Goal: Transaction & Acquisition: Book appointment/travel/reservation

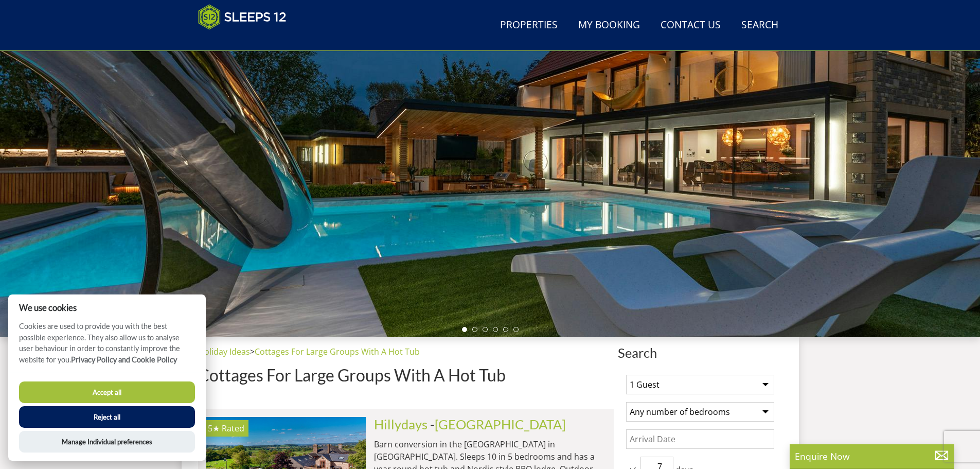
scroll to position [127, 0]
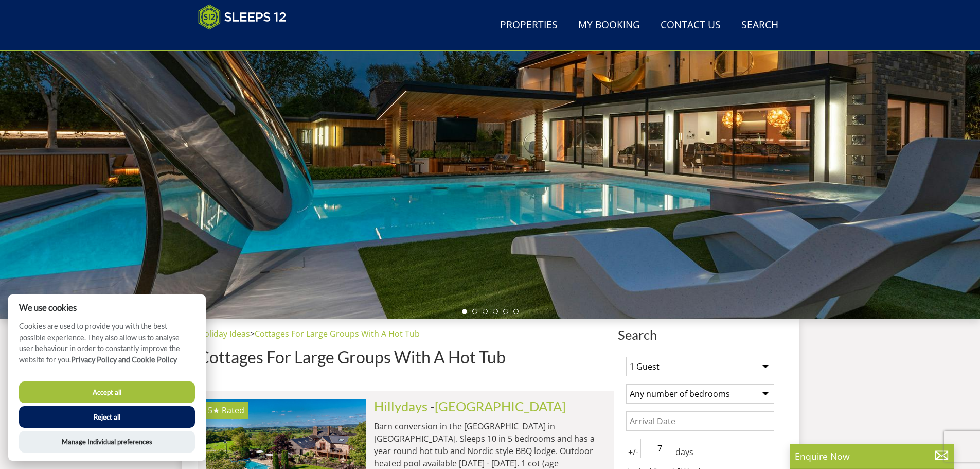
click at [116, 390] on button "Accept all" at bounding box center [107, 392] width 176 height 22
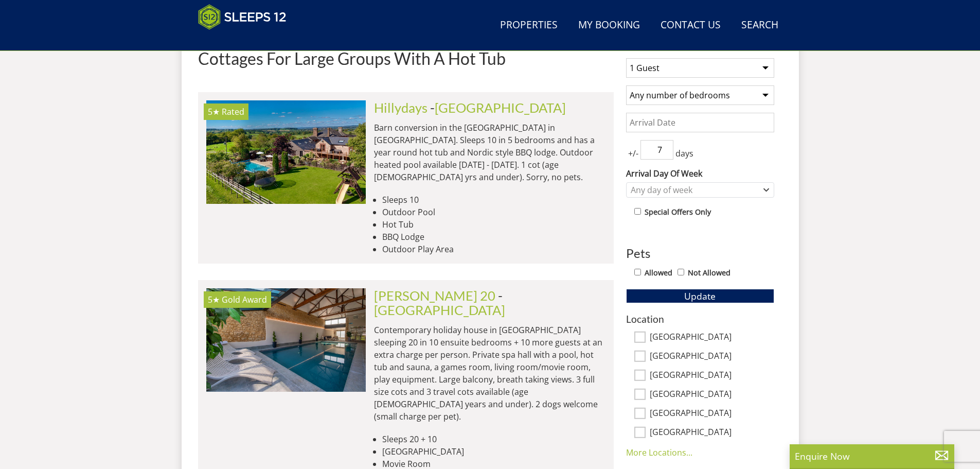
scroll to position [576, 0]
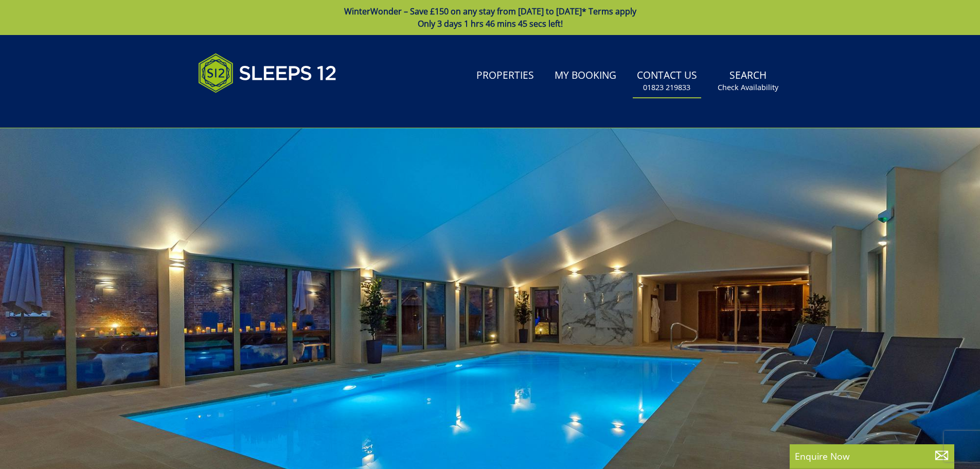
click at [672, 84] on small "01823 219833" at bounding box center [666, 87] width 47 height 10
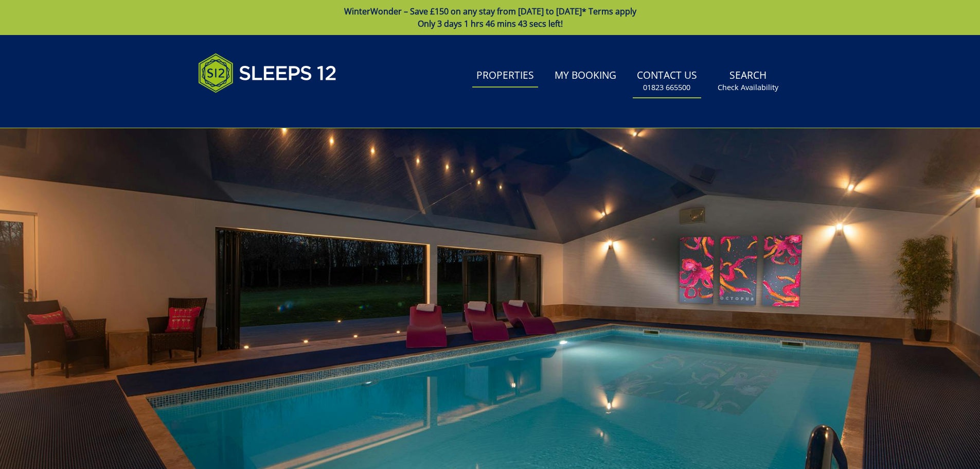
click at [531, 74] on link "Properties" at bounding box center [505, 75] width 66 height 23
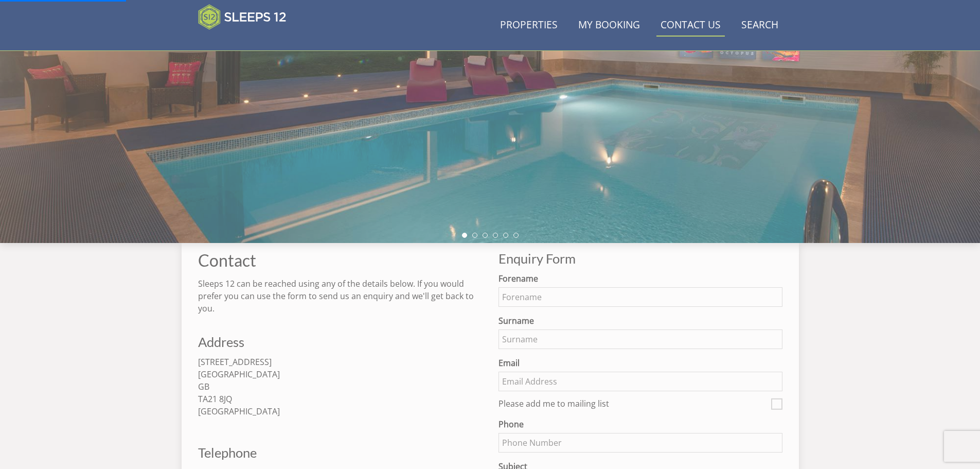
scroll to position [221, 0]
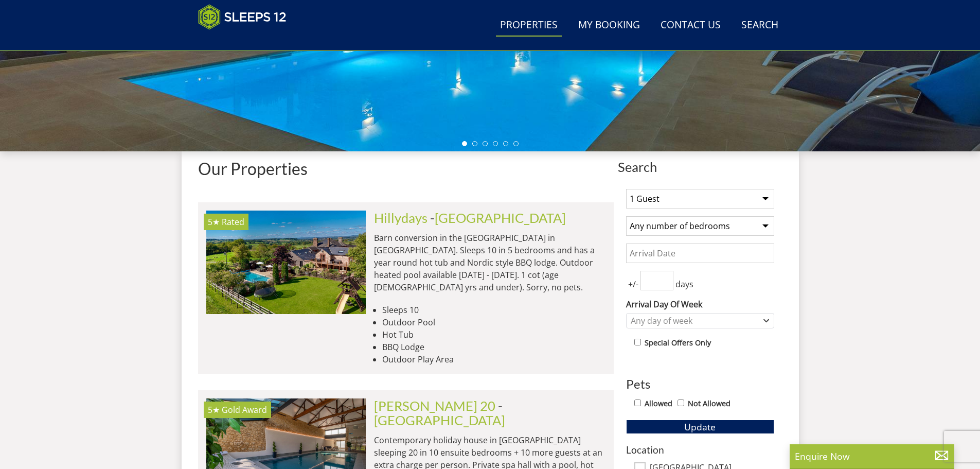
scroll to position [371, 0]
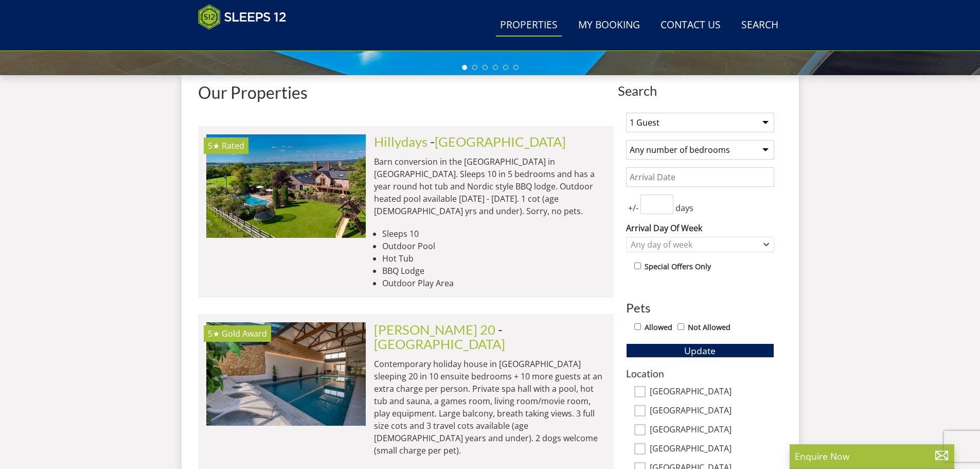
click at [725, 151] on select "Any number of bedrooms 4 Bedrooms 5 Bedrooms 6 Bedrooms 7 Bedrooms 8 Bedrooms 9…" at bounding box center [700, 150] width 148 height 20
drag, startPoint x: 725, startPoint y: 151, endPoint x: 706, endPoint y: 130, distance: 28.0
click at [725, 151] on select "Any number of bedrooms 4 Bedrooms 5 Bedrooms 6 Bedrooms 7 Bedrooms 8 Bedrooms 9…" at bounding box center [700, 150] width 148 height 20
click at [697, 123] on select "1 Guest 2 Guests 3 Guests 4 Guests 5 Guests 6 Guests 7 Guests 8 Guests 9 Guests…" at bounding box center [700, 123] width 148 height 20
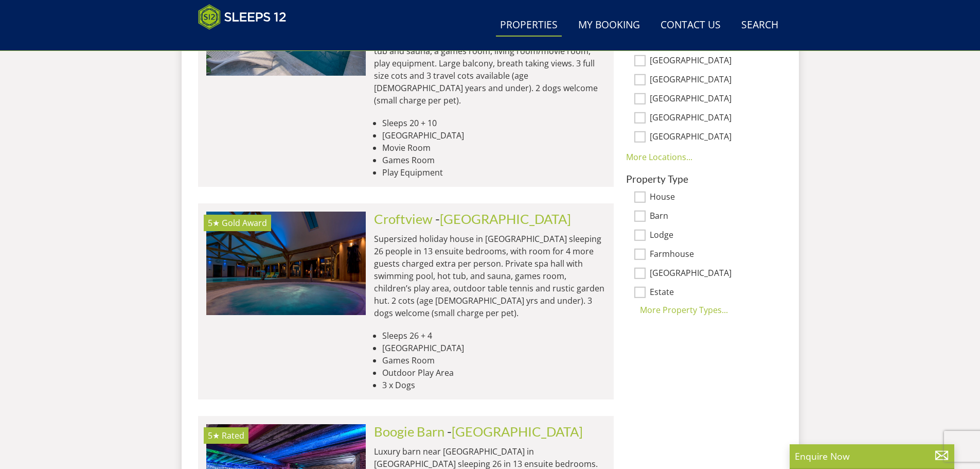
scroll to position [731, 0]
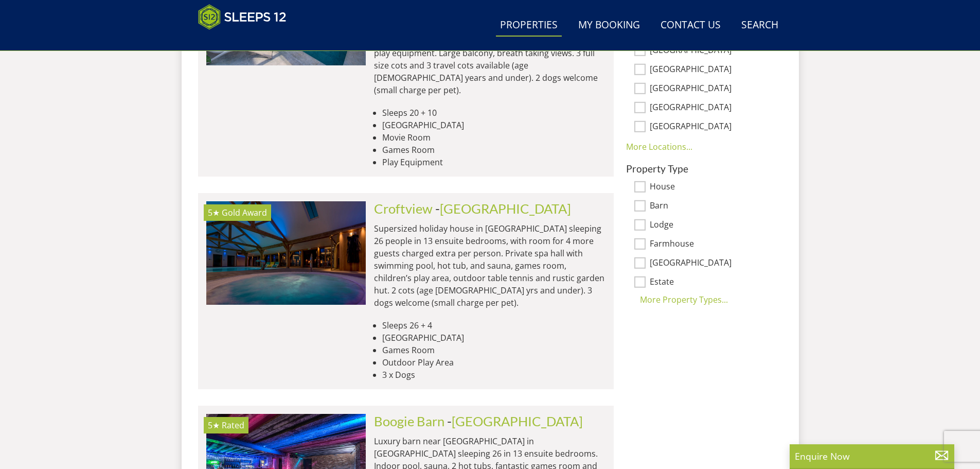
click at [670, 264] on label "[GEOGRAPHIC_DATA]" at bounding box center [712, 263] width 124 height 11
click at [645, 264] on input "[GEOGRAPHIC_DATA]" at bounding box center [639, 262] width 11 height 11
checkbox input "true"
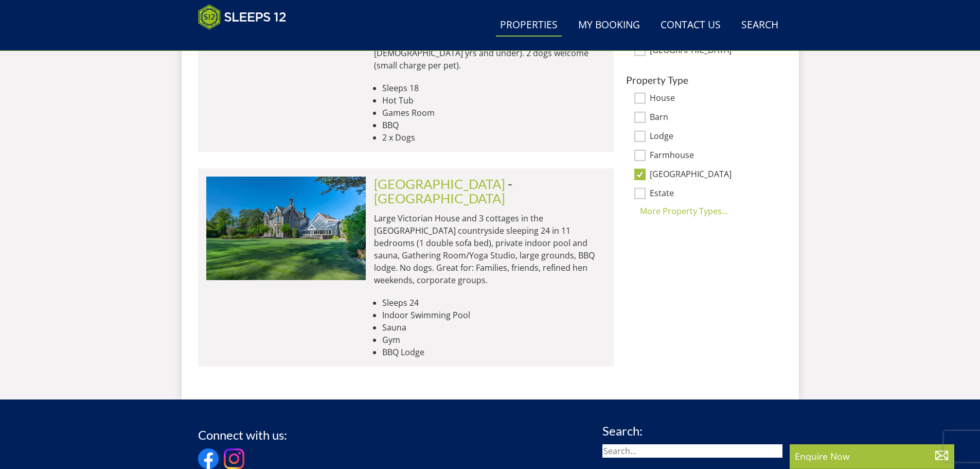
click at [646, 172] on div "[GEOGRAPHIC_DATA]" at bounding box center [700, 174] width 148 height 11
click at [641, 189] on input "Estate" at bounding box center [639, 193] width 11 height 11
checkbox input "true"
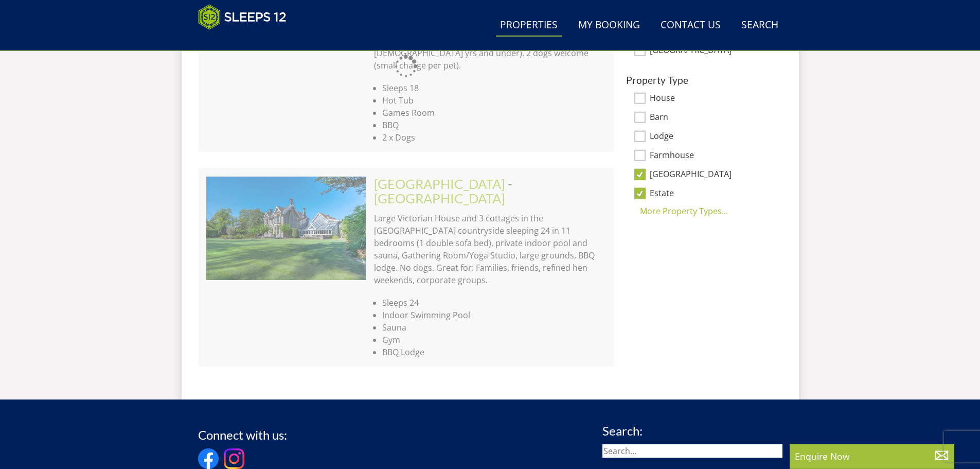
scroll to position [720, 0]
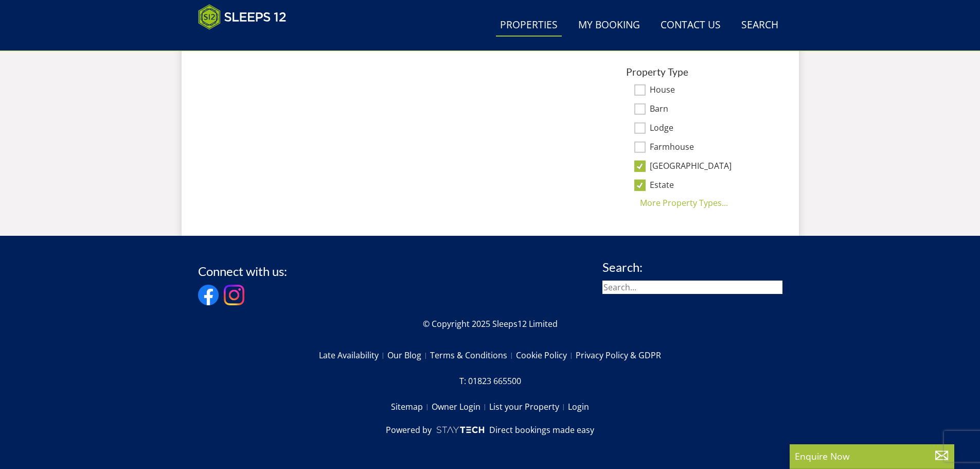
click at [639, 174] on div "Property Type House Barn Lodge Farmhouse [GEOGRAPHIC_DATA] Estate [GEOGRAPHIC_D…" at bounding box center [700, 137] width 148 height 142
click at [637, 169] on input "[GEOGRAPHIC_DATA]" at bounding box center [639, 165] width 11 height 11
checkbox input "false"
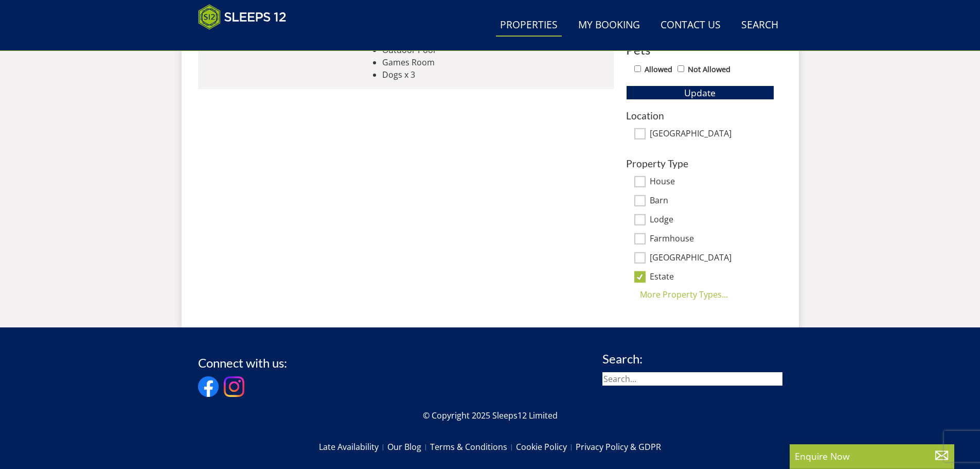
scroll to position [669, 0]
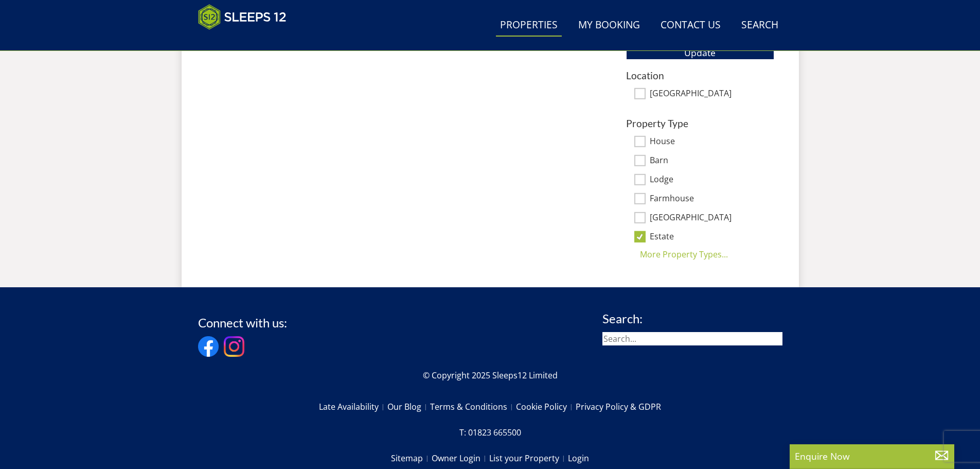
click at [641, 236] on input "Estate" at bounding box center [639, 236] width 11 height 11
checkbox input "false"
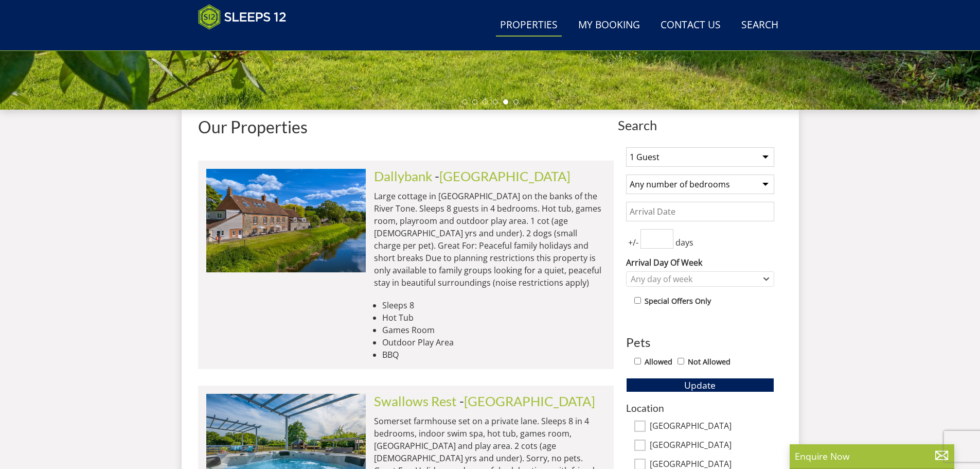
scroll to position [374, 0]
